Goal: Use online tool/utility: Utilize a website feature to perform a specific function

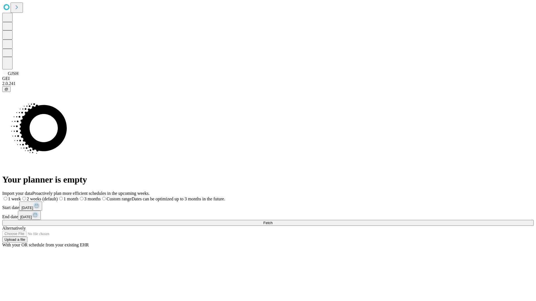
click at [272, 221] on span "Fetch" at bounding box center [267, 223] width 9 height 4
